Goal: Navigation & Orientation: Find specific page/section

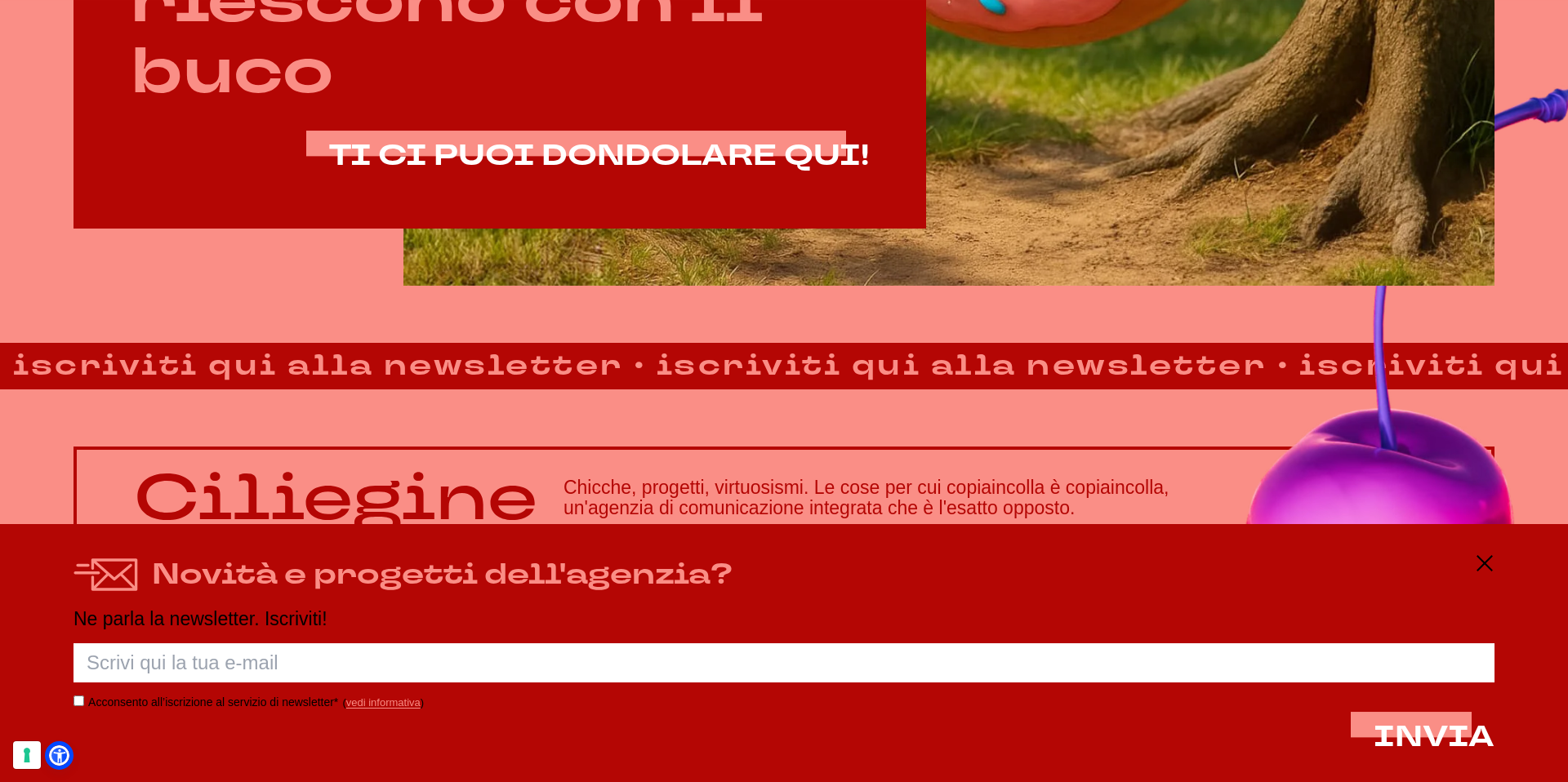
scroll to position [1361, 0]
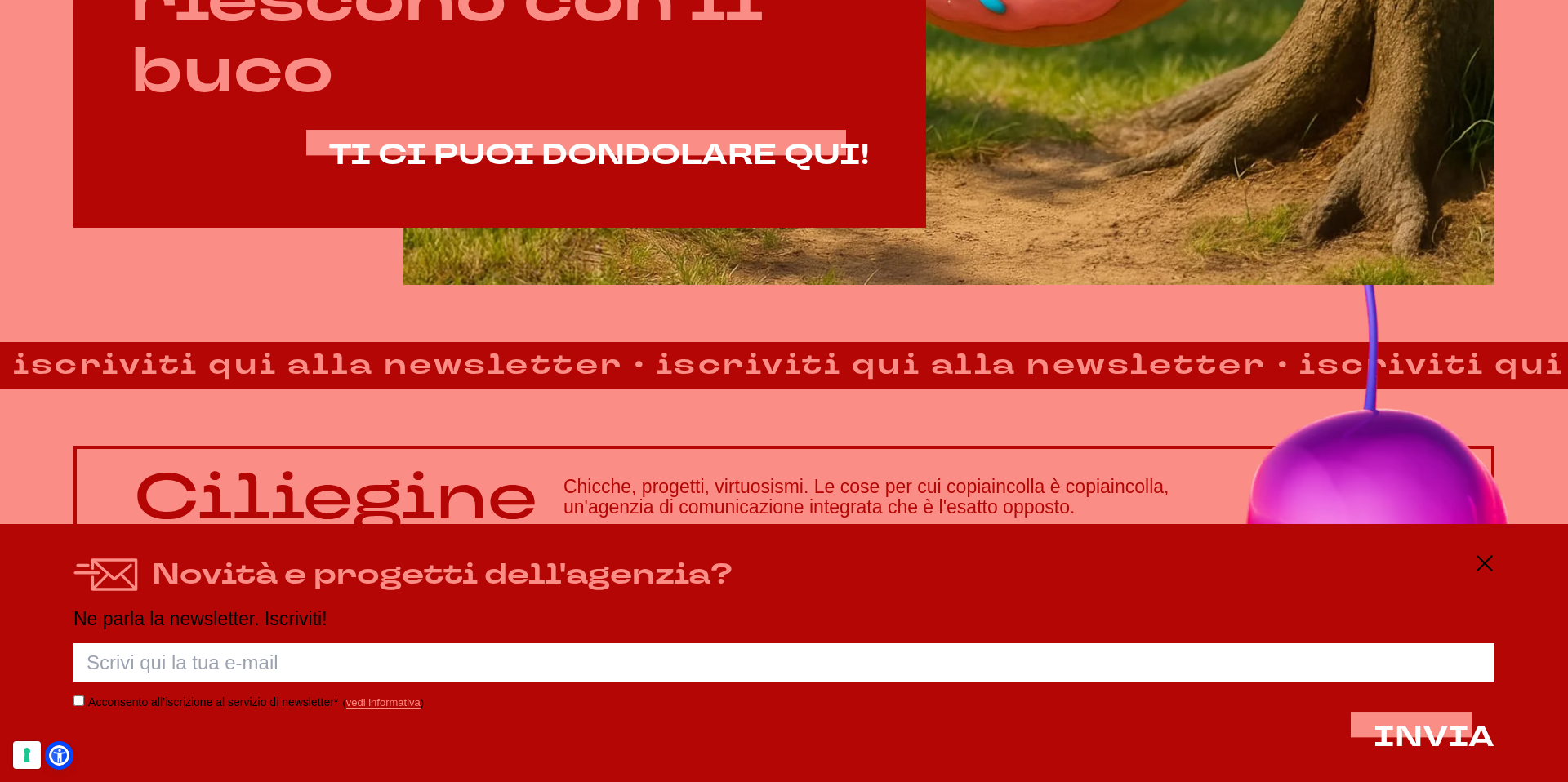
click at [1479, 573] on div "Novità e progetti dell'agenzia?" at bounding box center [784, 575] width 1421 height 44
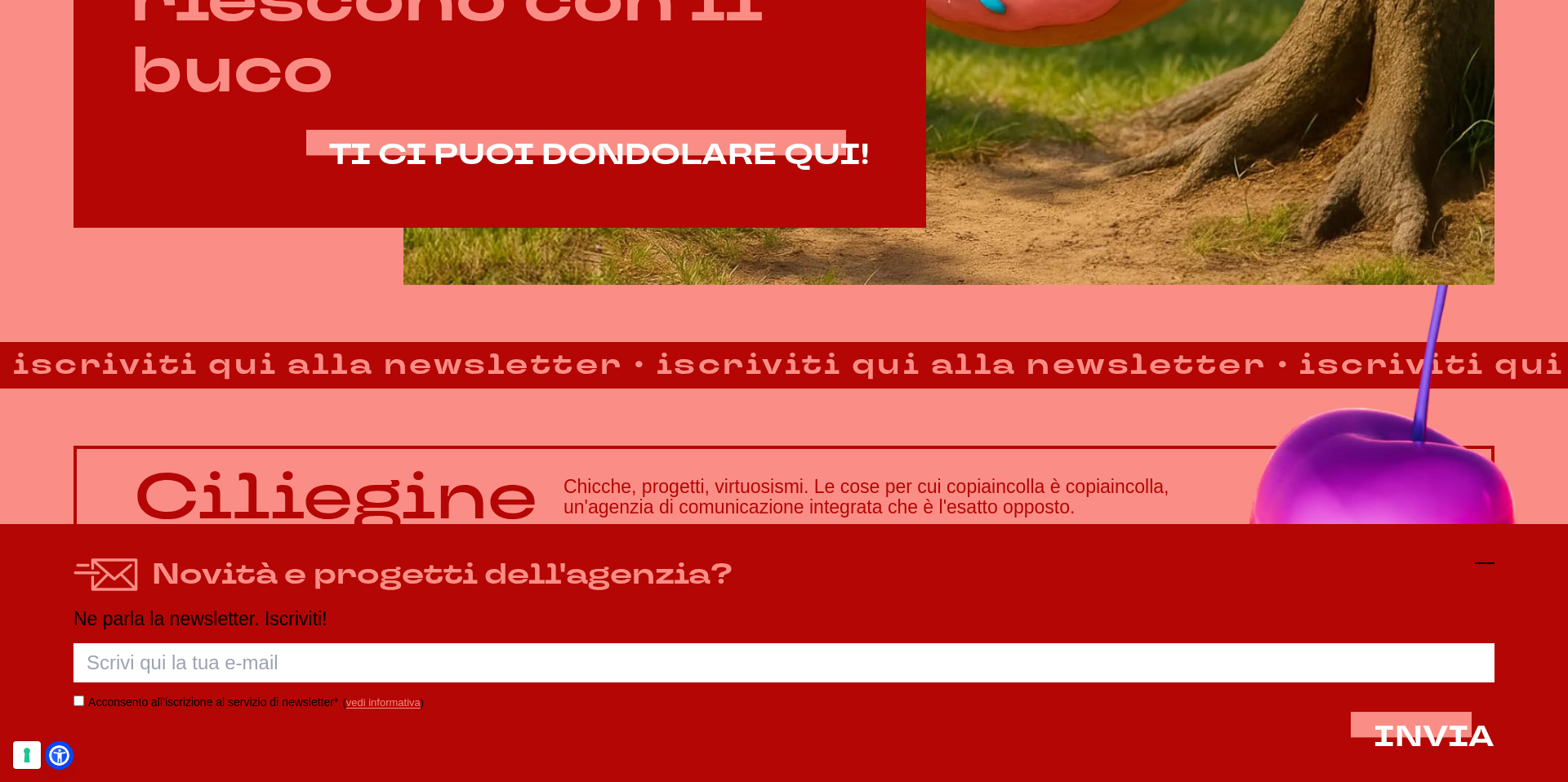
click at [1481, 565] on icon at bounding box center [1485, 563] width 20 height 20
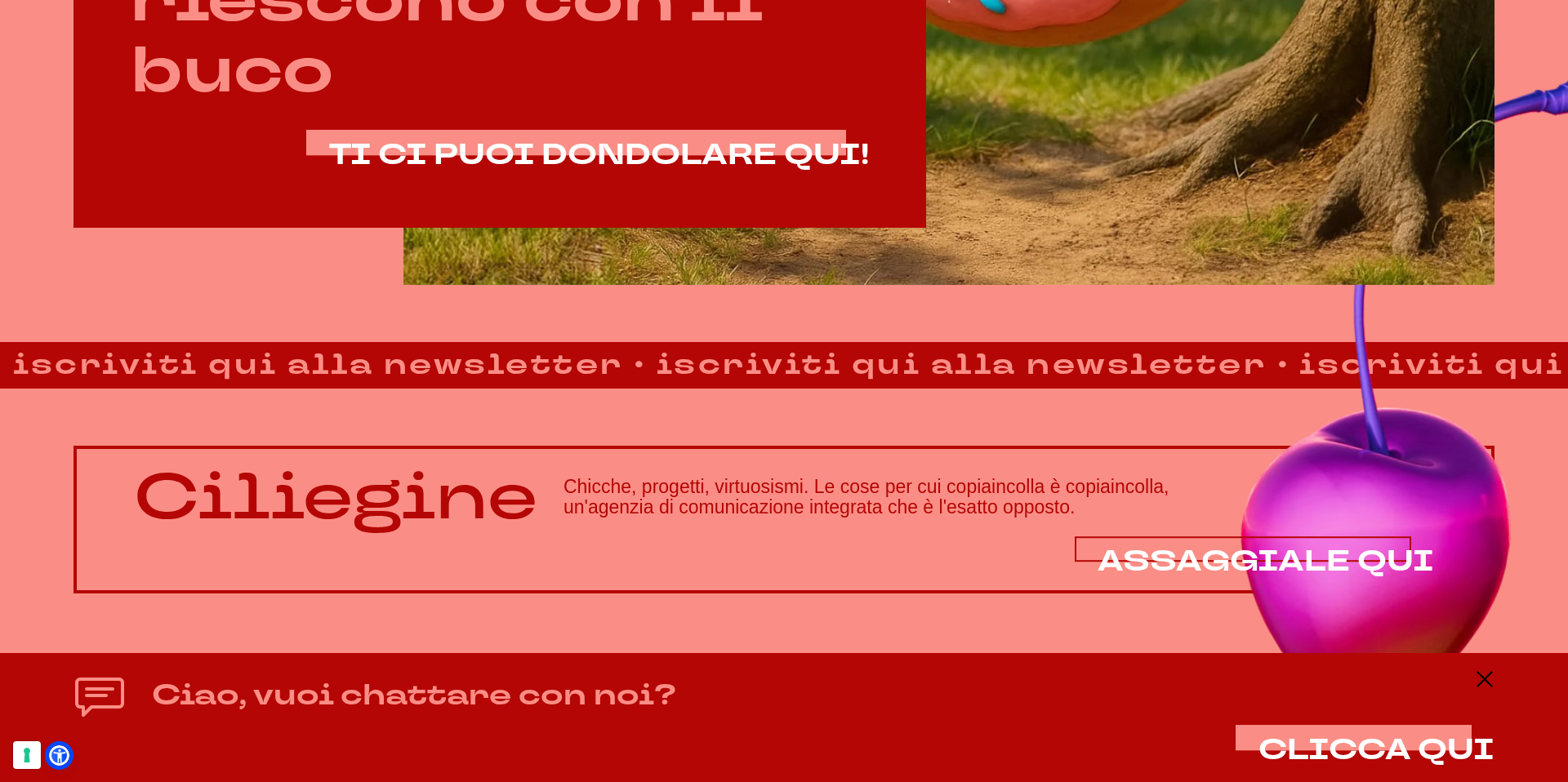
click at [1215, 556] on span "ASSAGGIALE QUI" at bounding box center [1266, 561] width 337 height 39
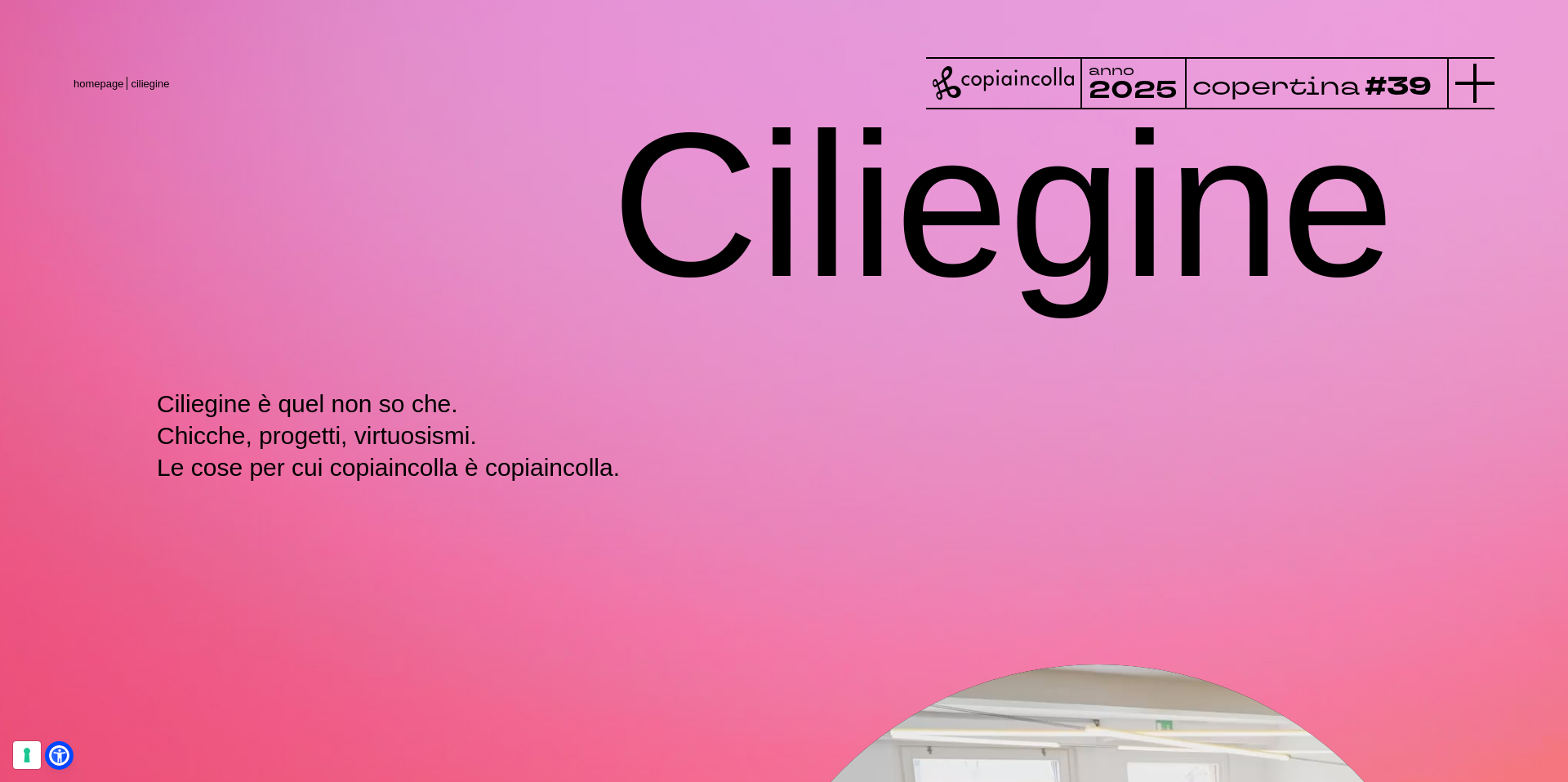
click at [1468, 73] on icon at bounding box center [1474, 82] width 39 height 39
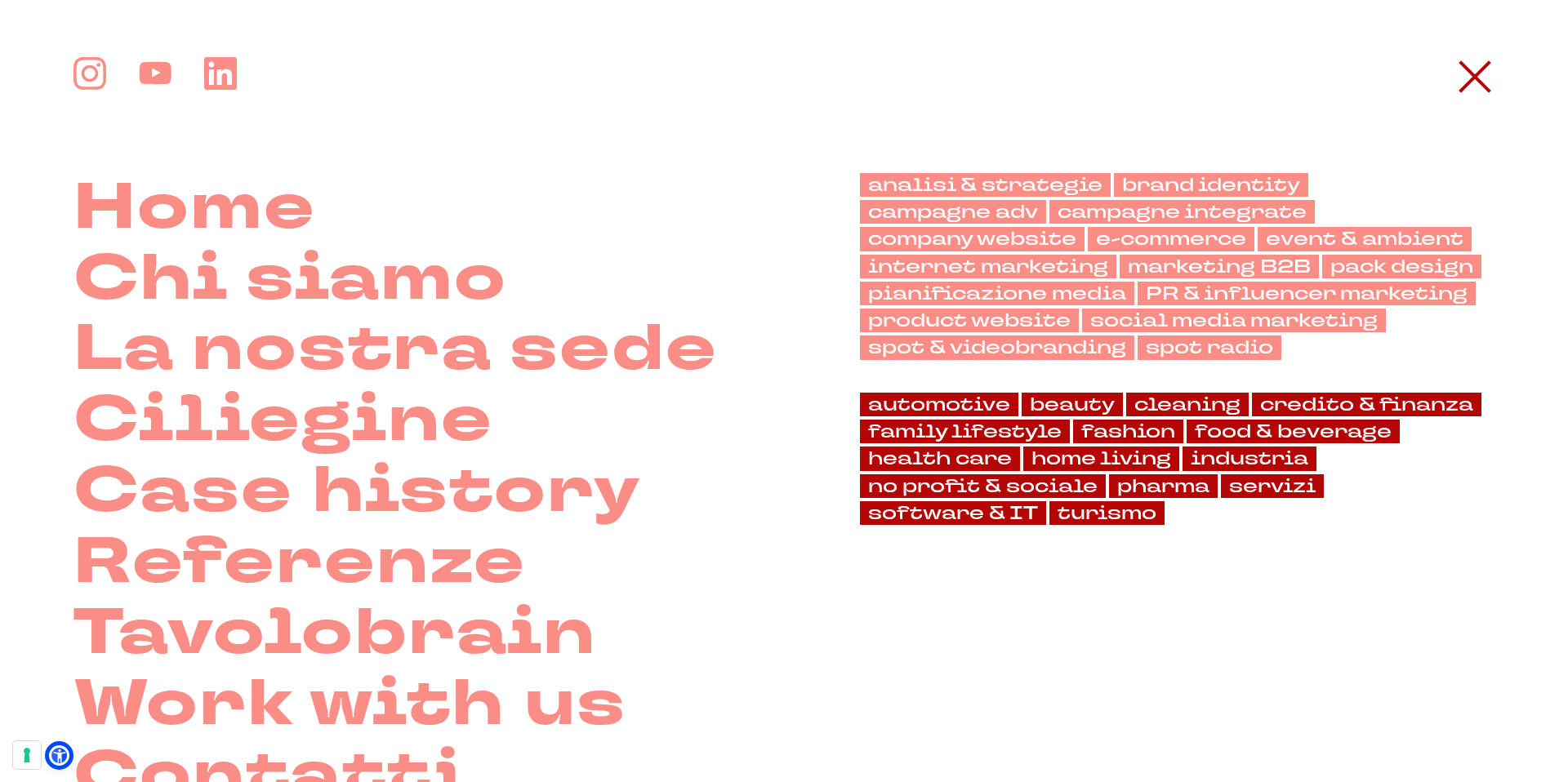
click at [1468, 73] on icon at bounding box center [1474, 76] width 39 height 39
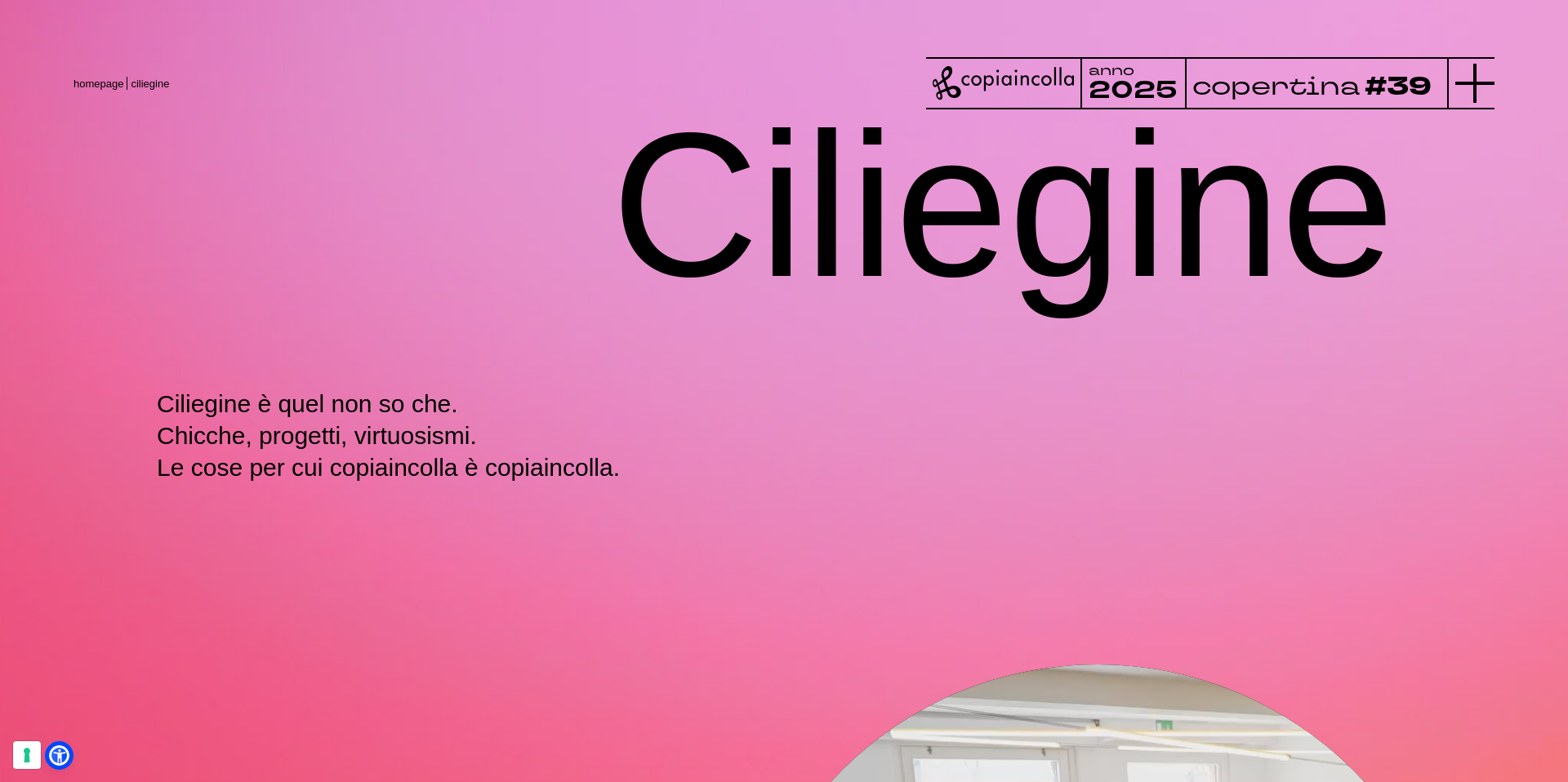
click at [1468, 73] on icon at bounding box center [1474, 82] width 39 height 39
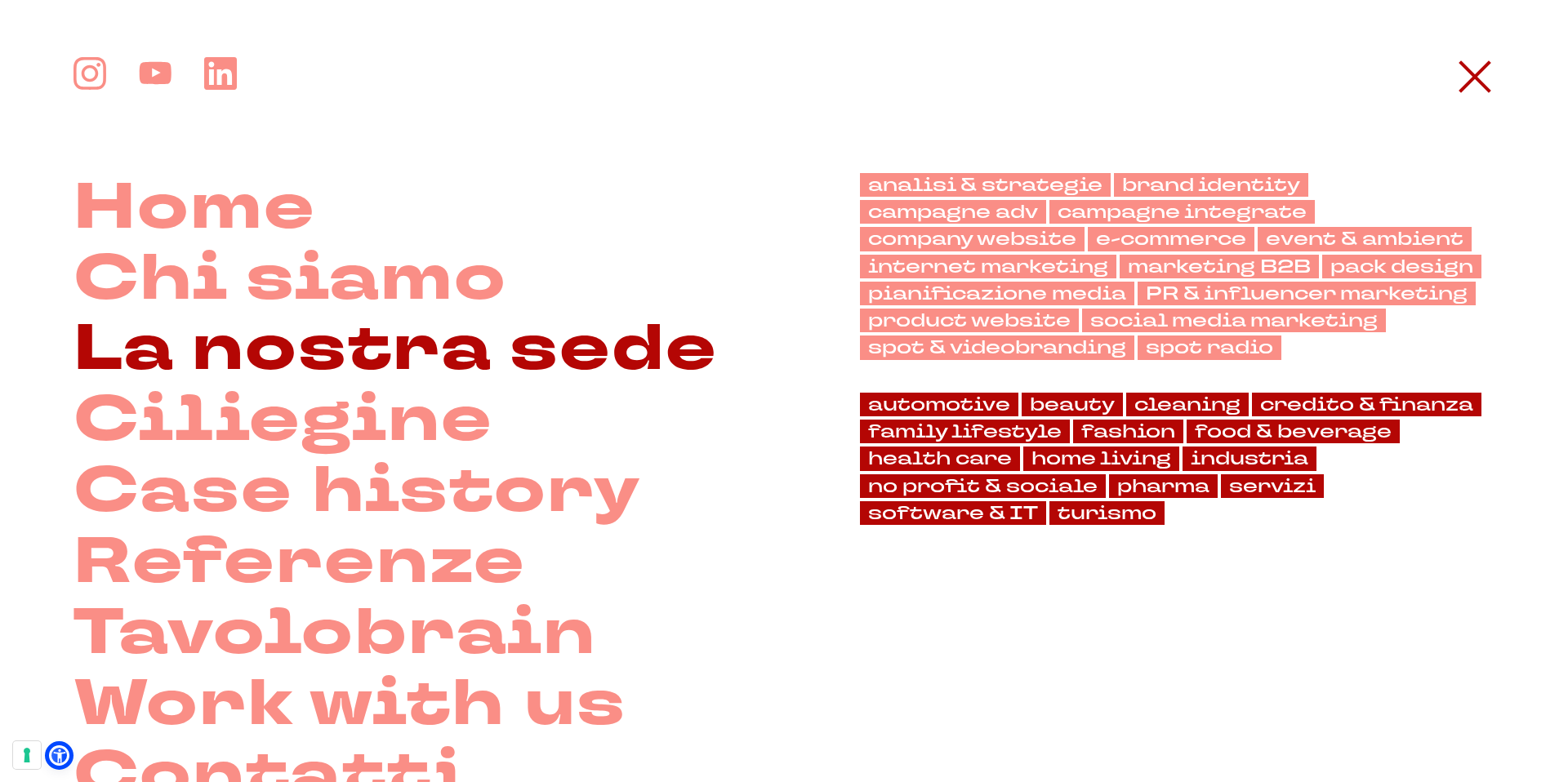
scroll to position [135, 0]
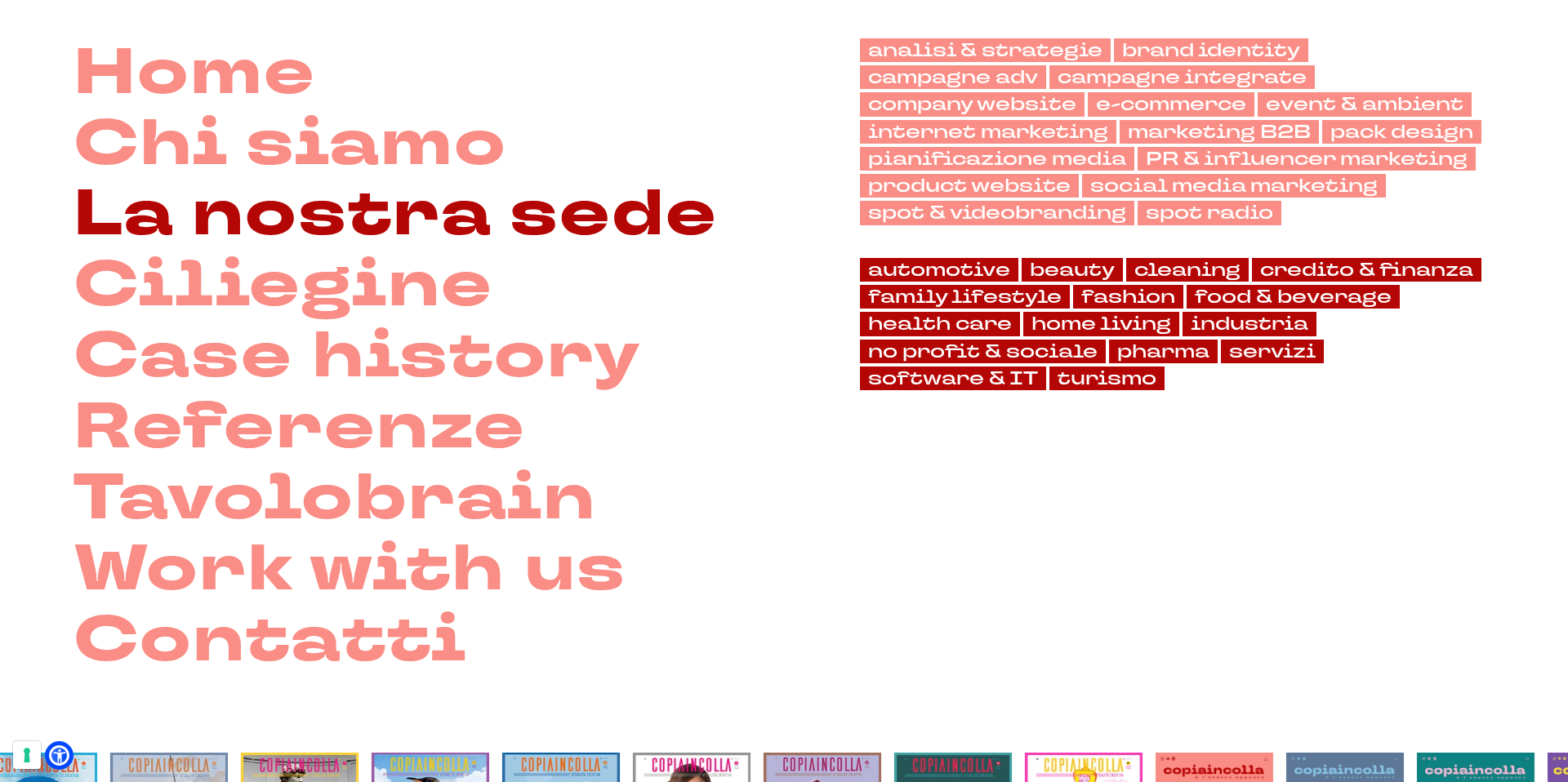
click at [527, 245] on link "La nostra sede" at bounding box center [396, 215] width 645 height 71
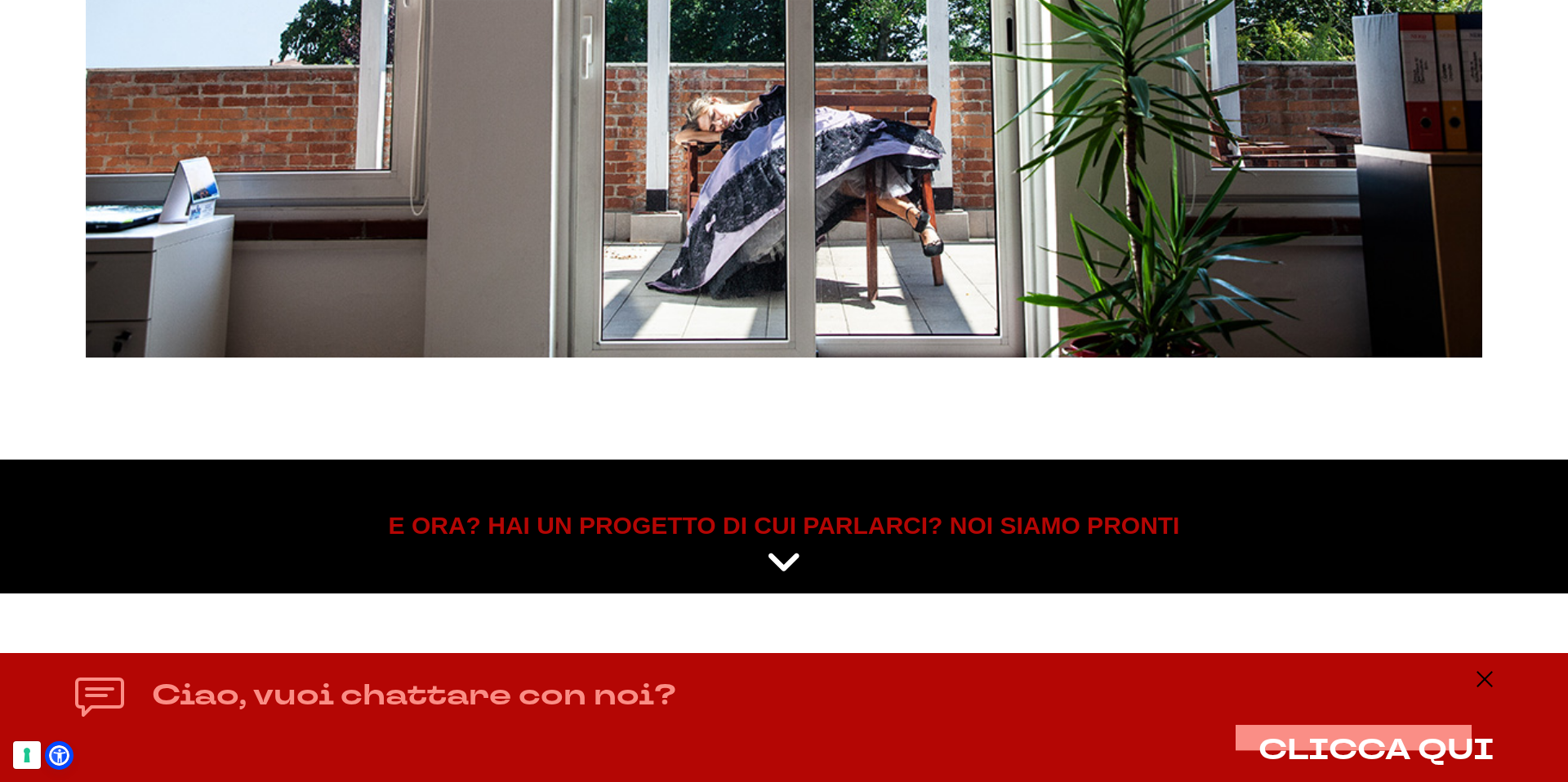
scroll to position [8278, 0]
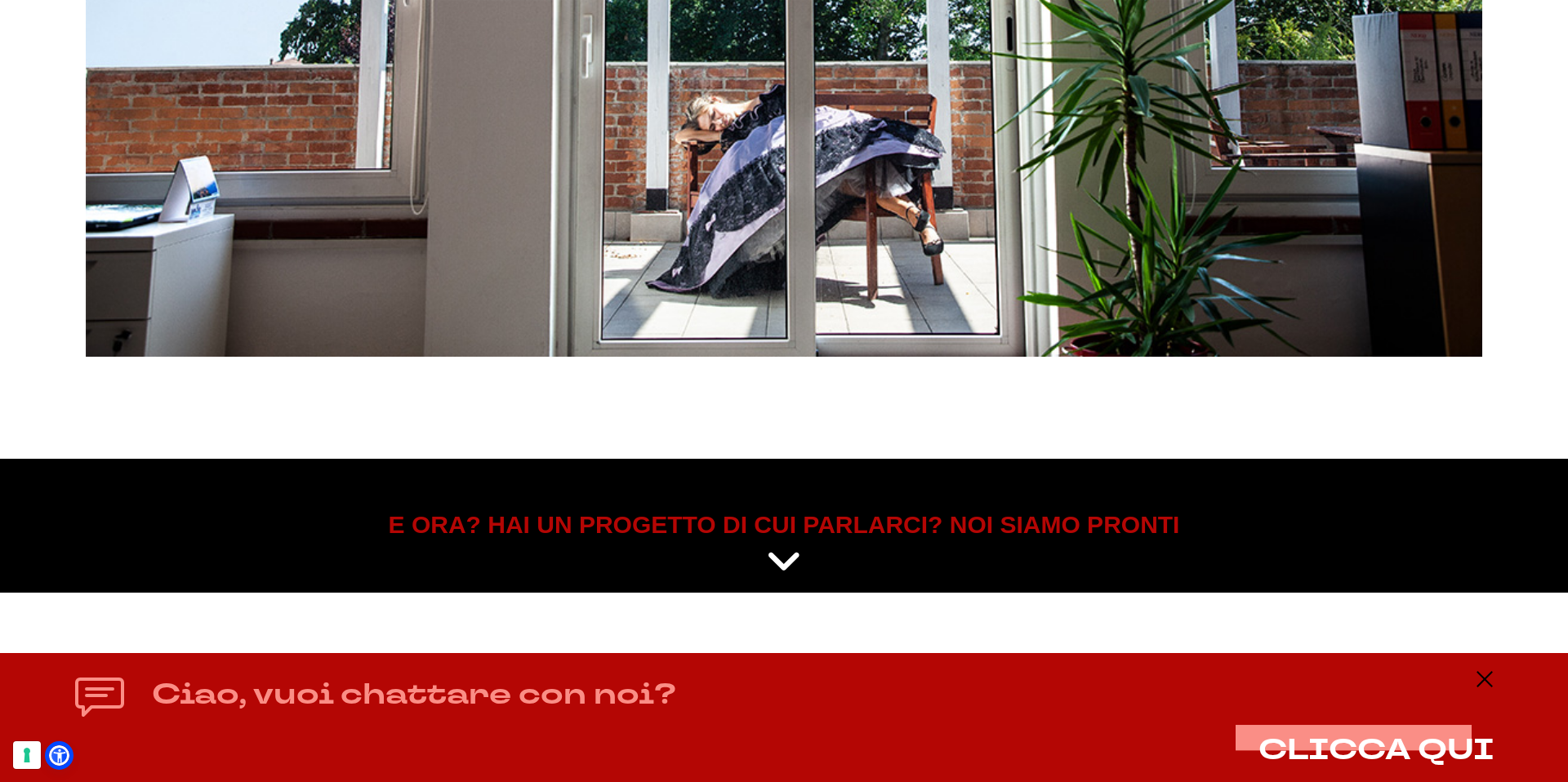
click at [770, 558] on icon at bounding box center [784, 562] width 36 height 41
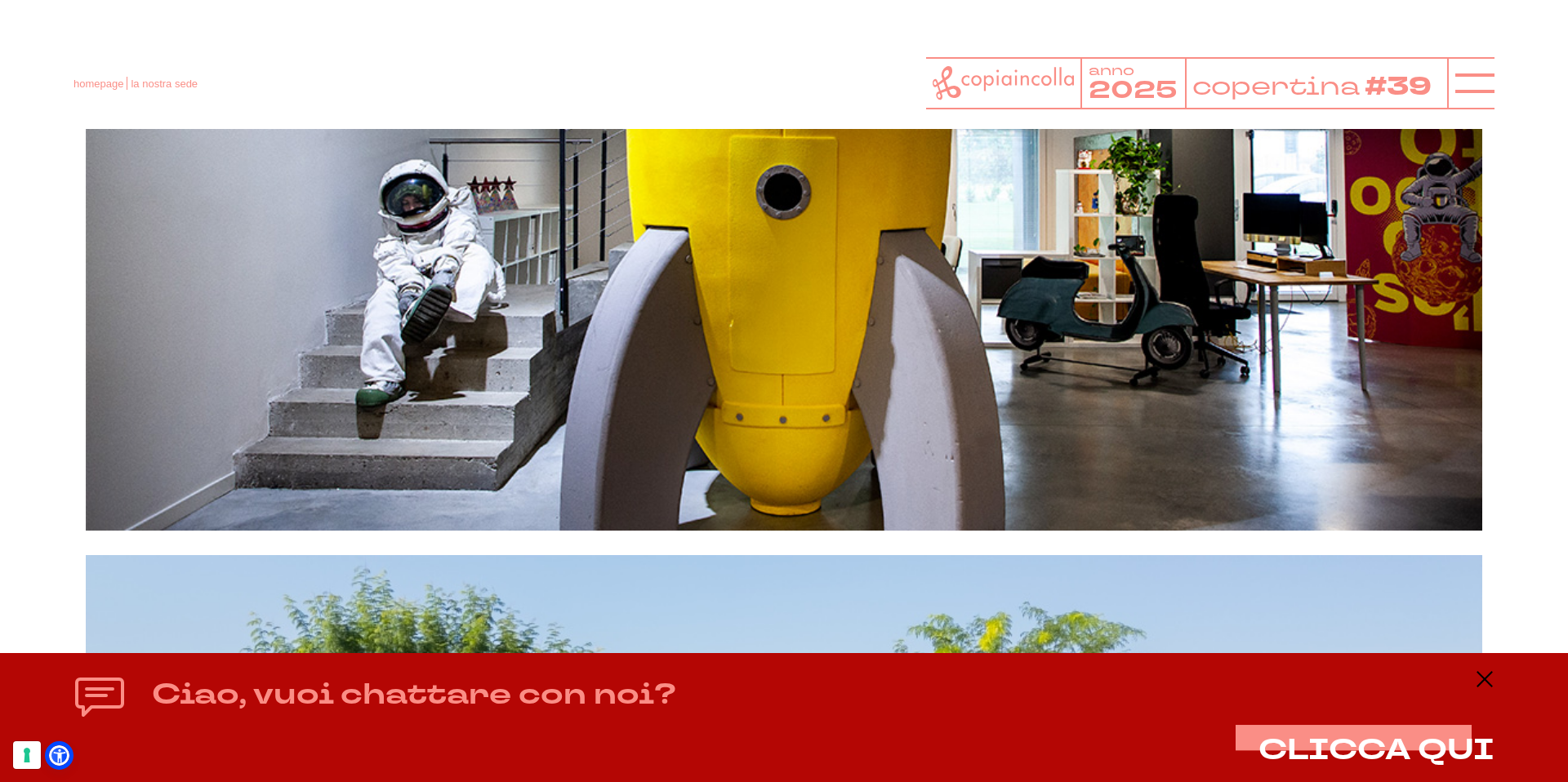
click at [1004, 106] on div at bounding box center [1004, 82] width 156 height 52
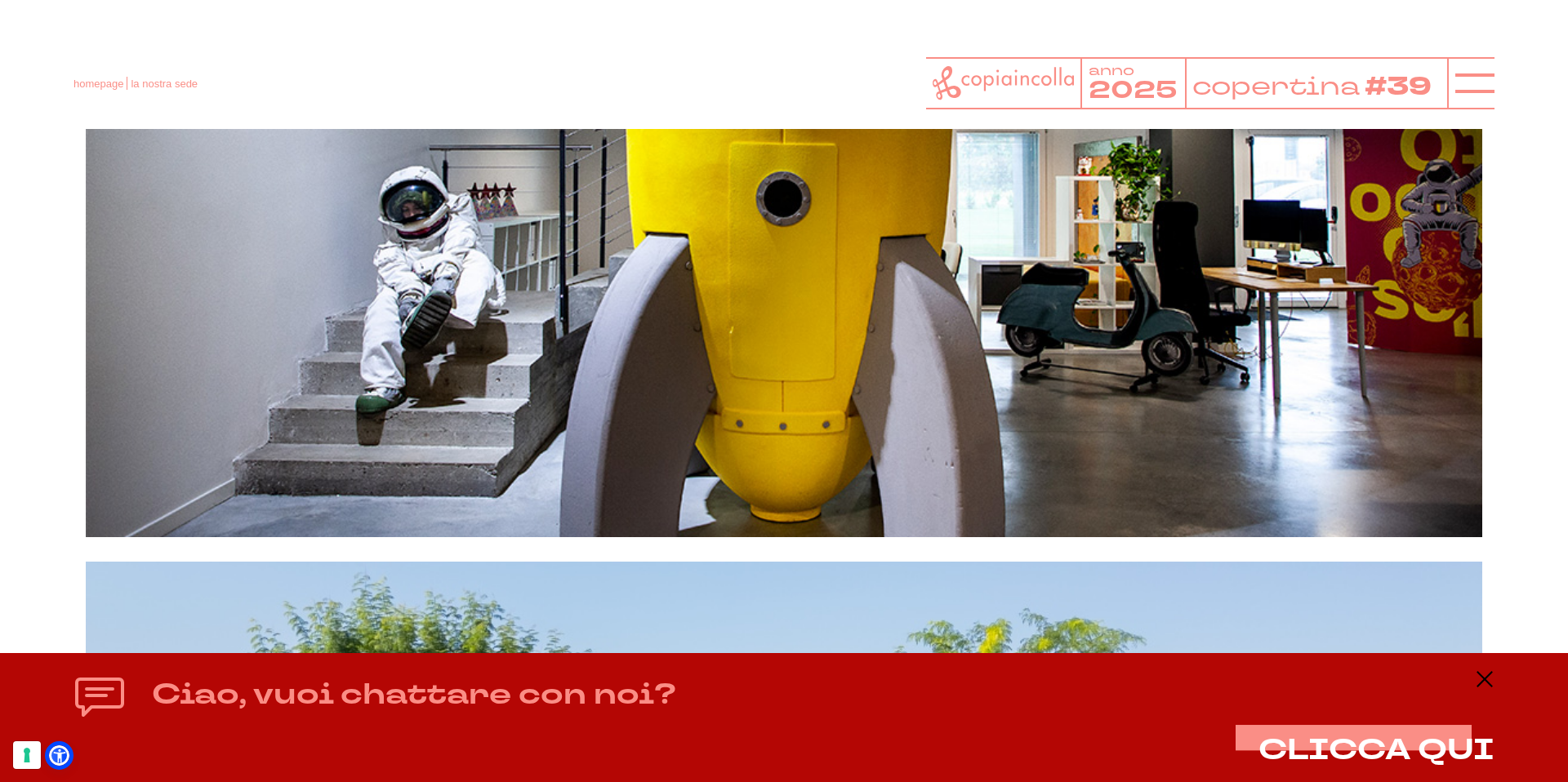
scroll to position [646, 0]
click at [1005, 68] on icon at bounding box center [1003, 82] width 141 height 33
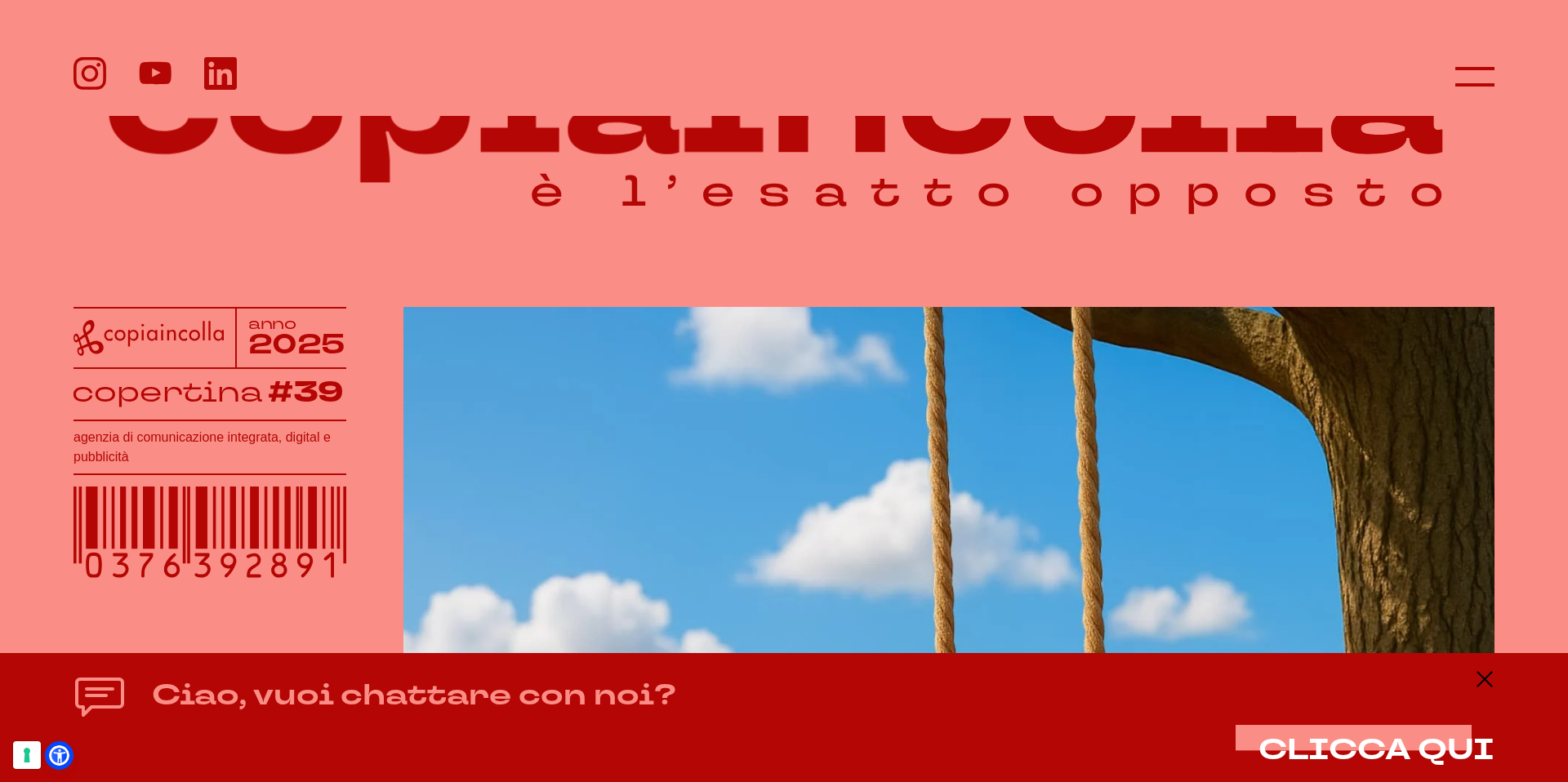
scroll to position [115, 0]
drag, startPoint x: 210, startPoint y: 470, endPoint x: 239, endPoint y: 453, distance: 33.6
click at [239, 453] on div "agenzia di comunicazione integrata, digital e pubblicità" at bounding box center [210, 447] width 273 height 54
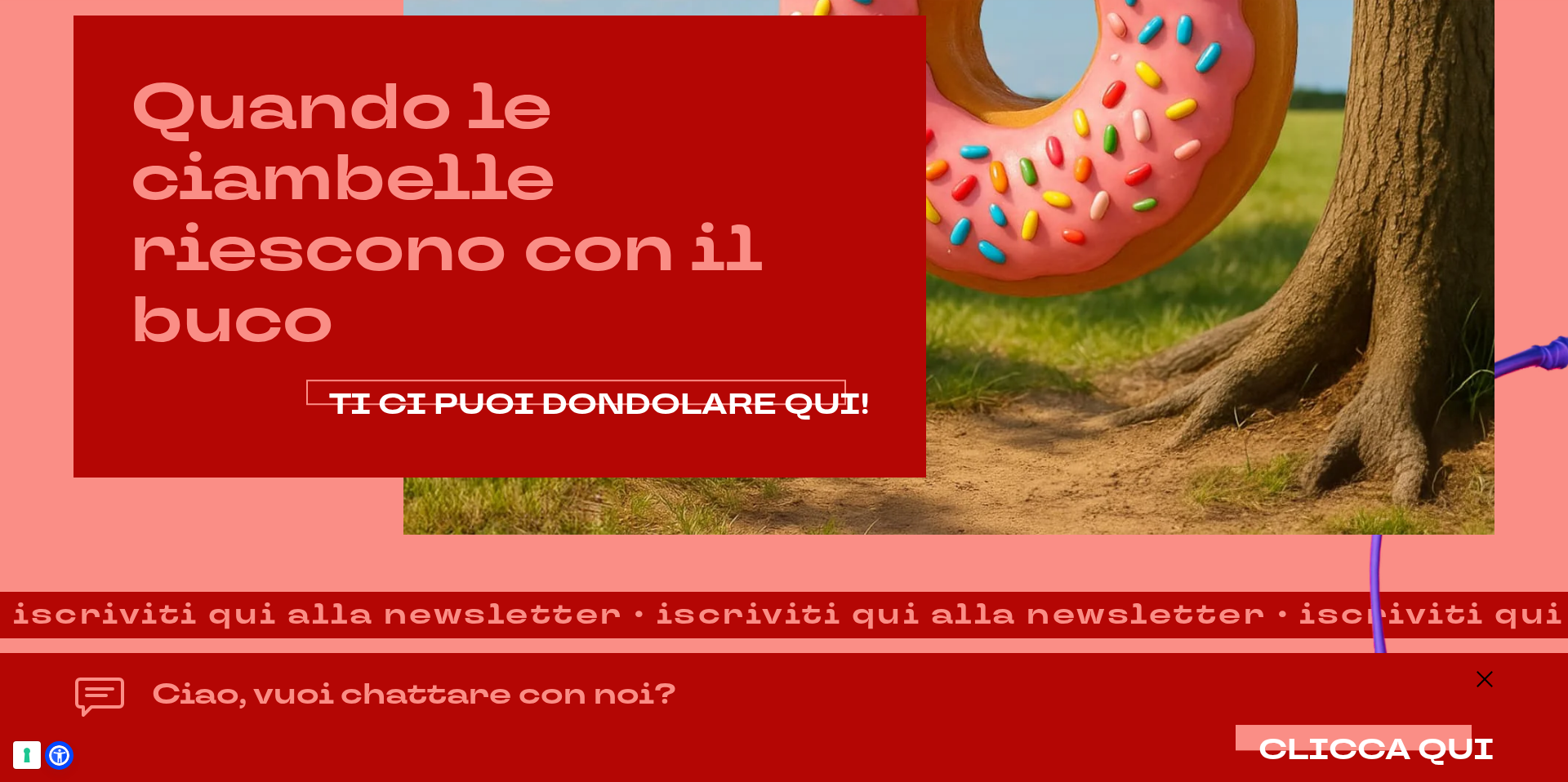
scroll to position [1112, 0]
click at [645, 401] on span "TI CI PUOI DONDOLARE QUI!" at bounding box center [598, 404] width 539 height 39
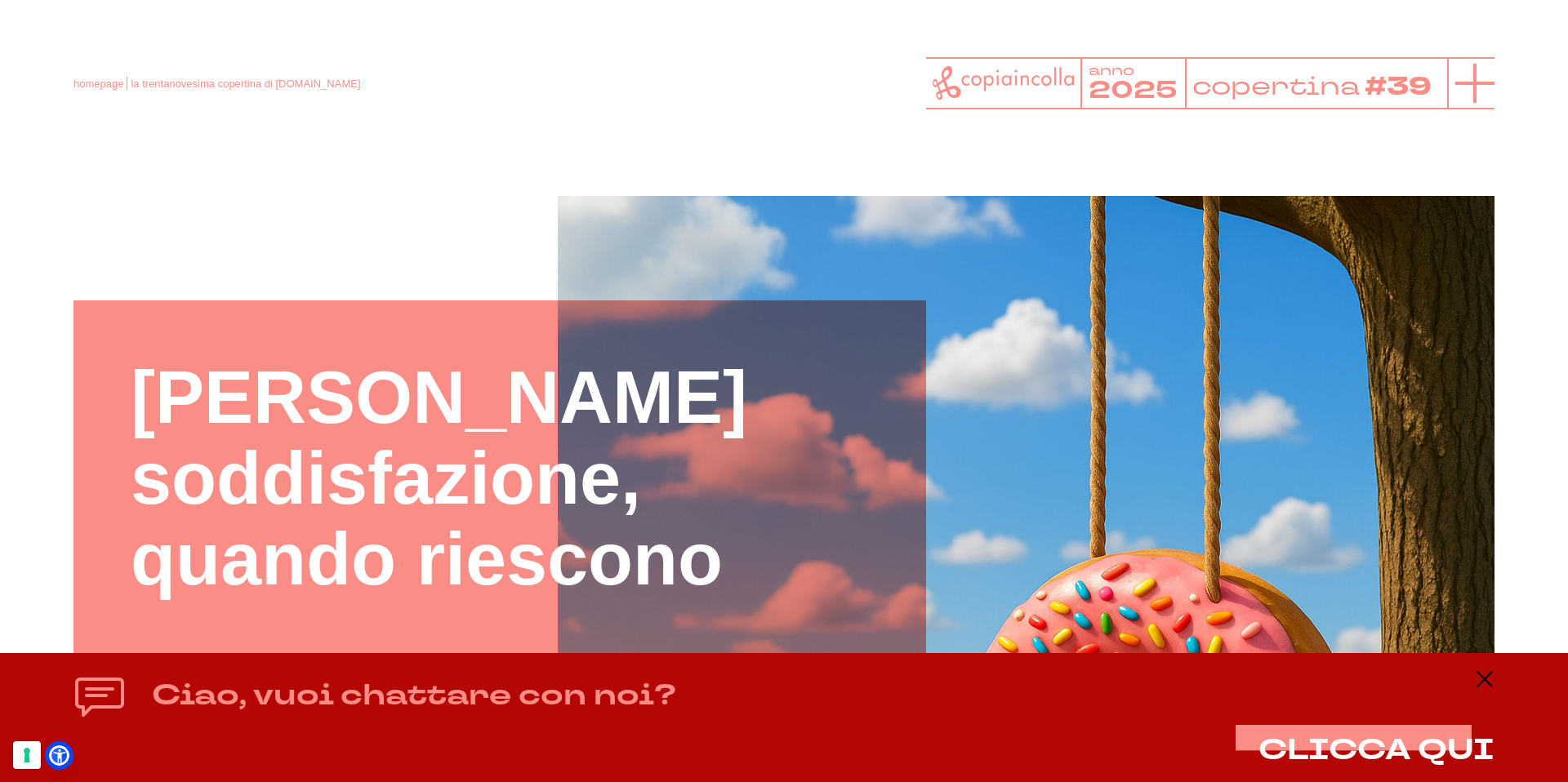
click at [1458, 95] on icon at bounding box center [1474, 82] width 39 height 39
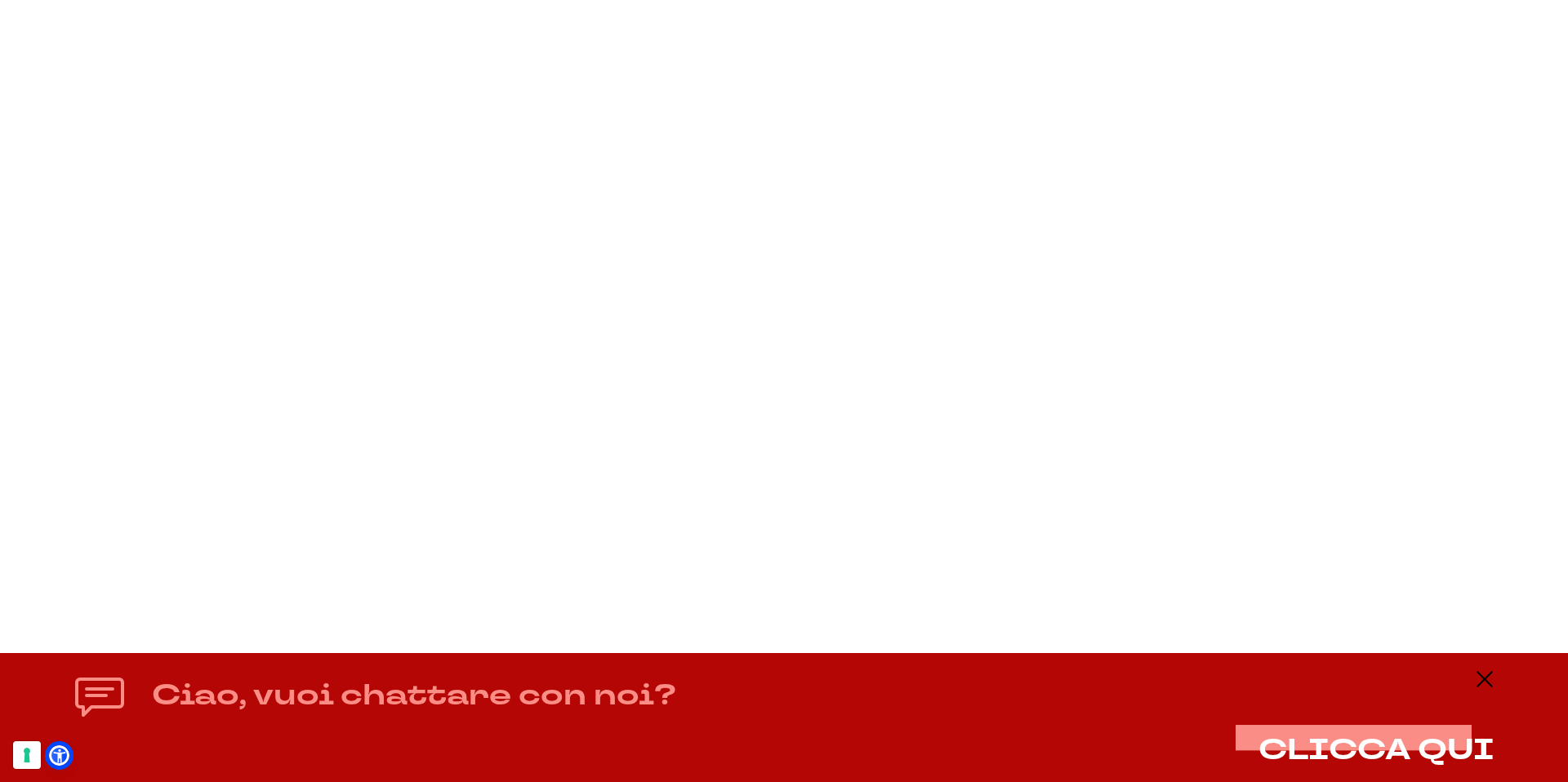
scroll to position [427, 0]
